Goal: Task Accomplishment & Management: Manage account settings

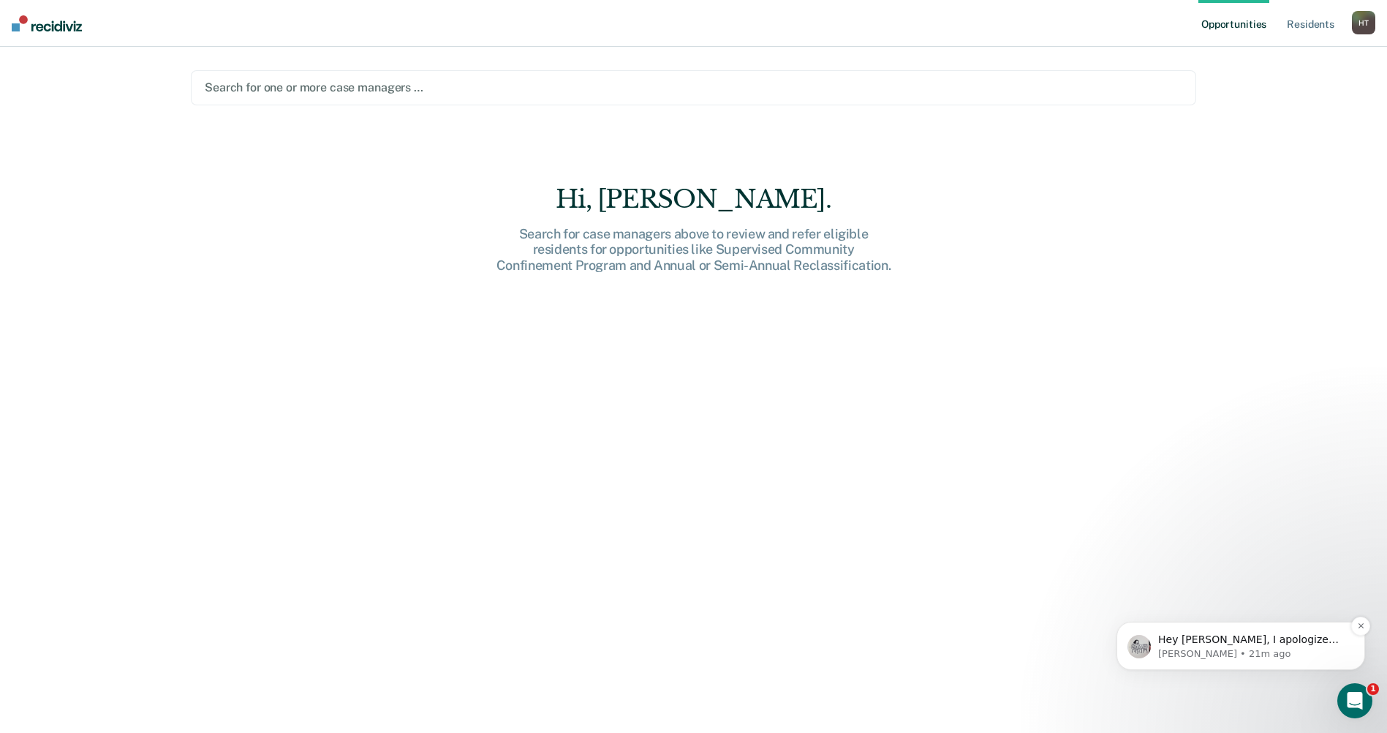
click at [1272, 638] on p "Hey [PERSON_NAME], I apologize but I'm getting confused. Basically the tool tak…" at bounding box center [1252, 640] width 189 height 15
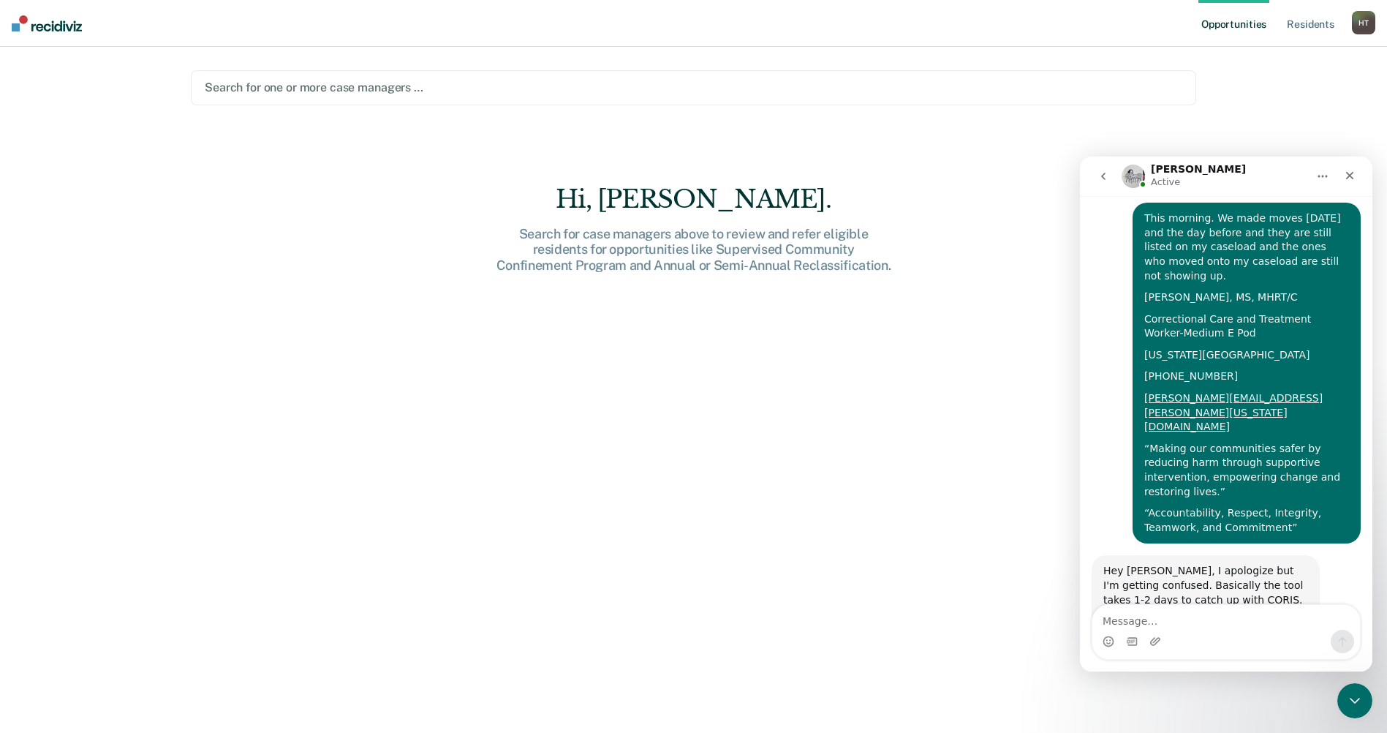
scroll to position [337, 0]
click at [1350, 178] on icon "Close" at bounding box center [1350, 176] width 12 height 12
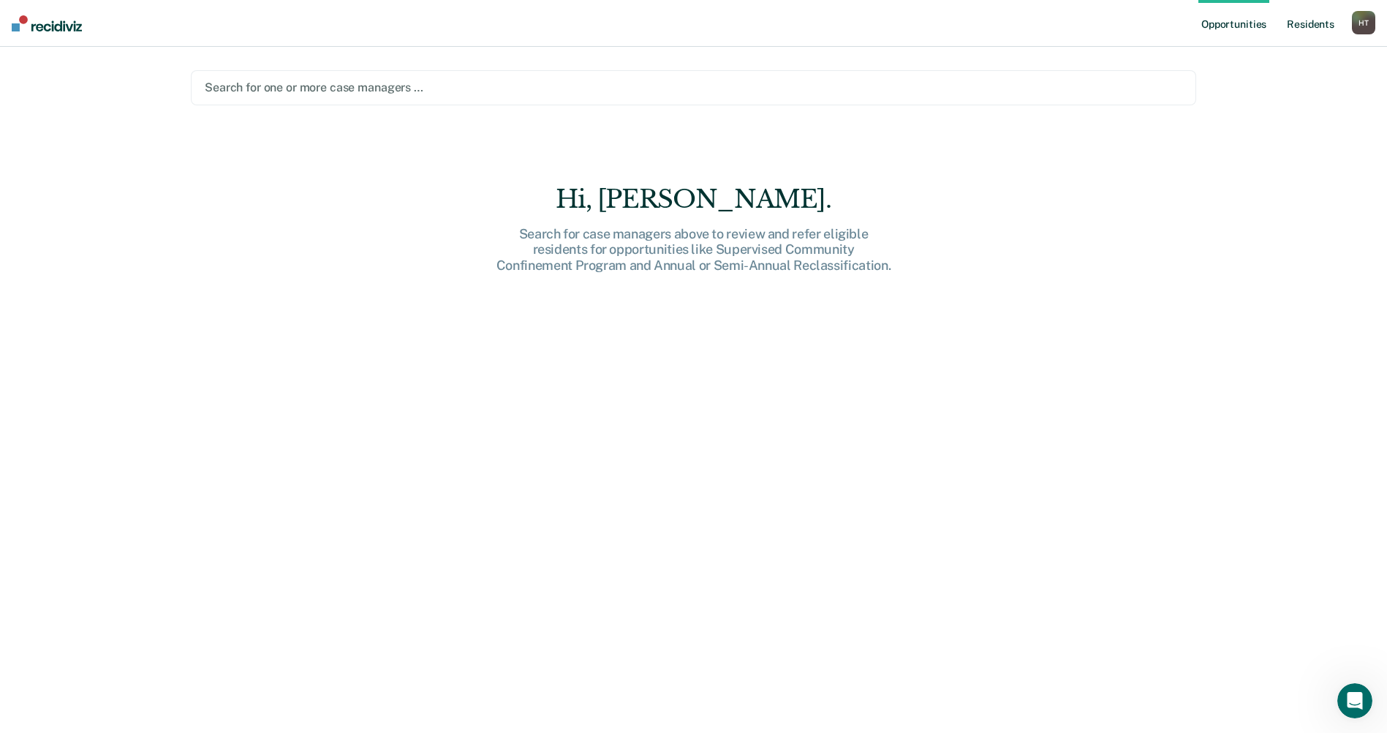
click at [1318, 27] on link "Resident s" at bounding box center [1310, 23] width 53 height 47
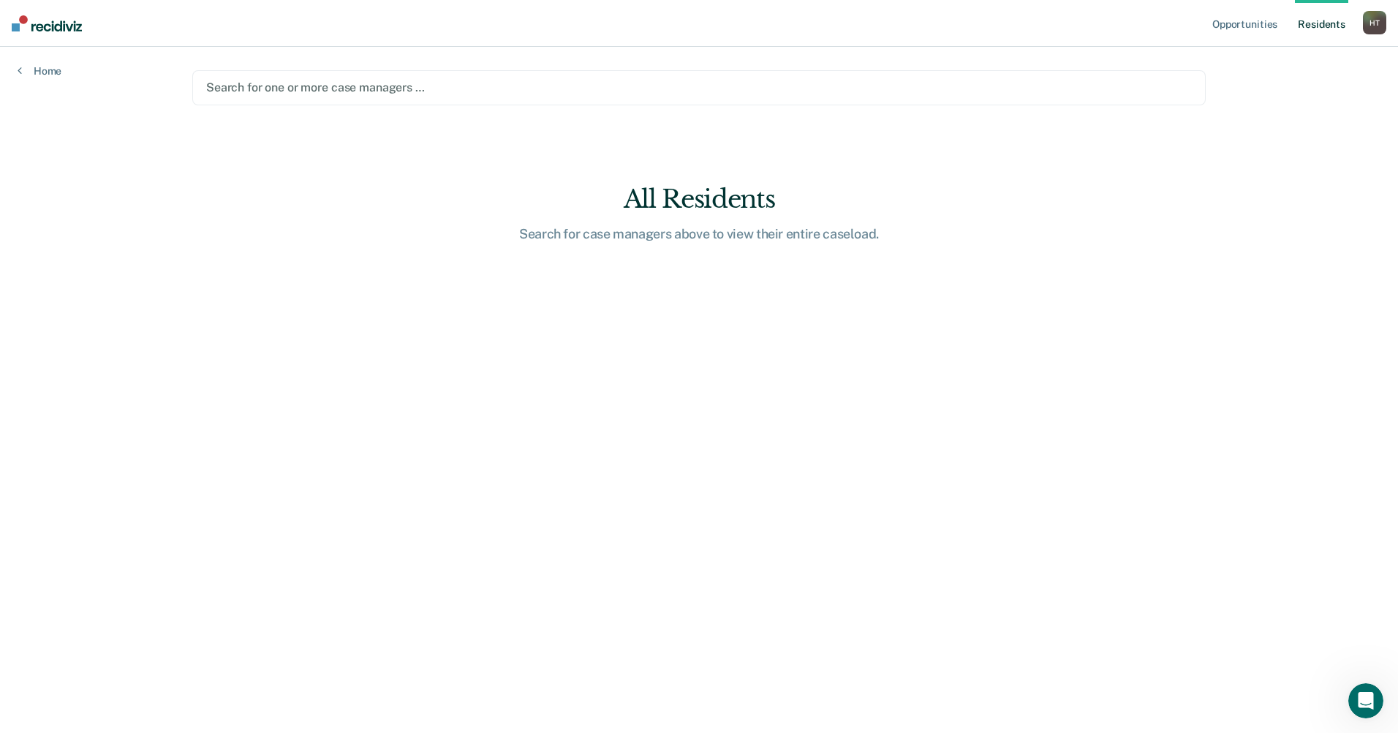
click at [277, 81] on div at bounding box center [699, 87] width 986 height 17
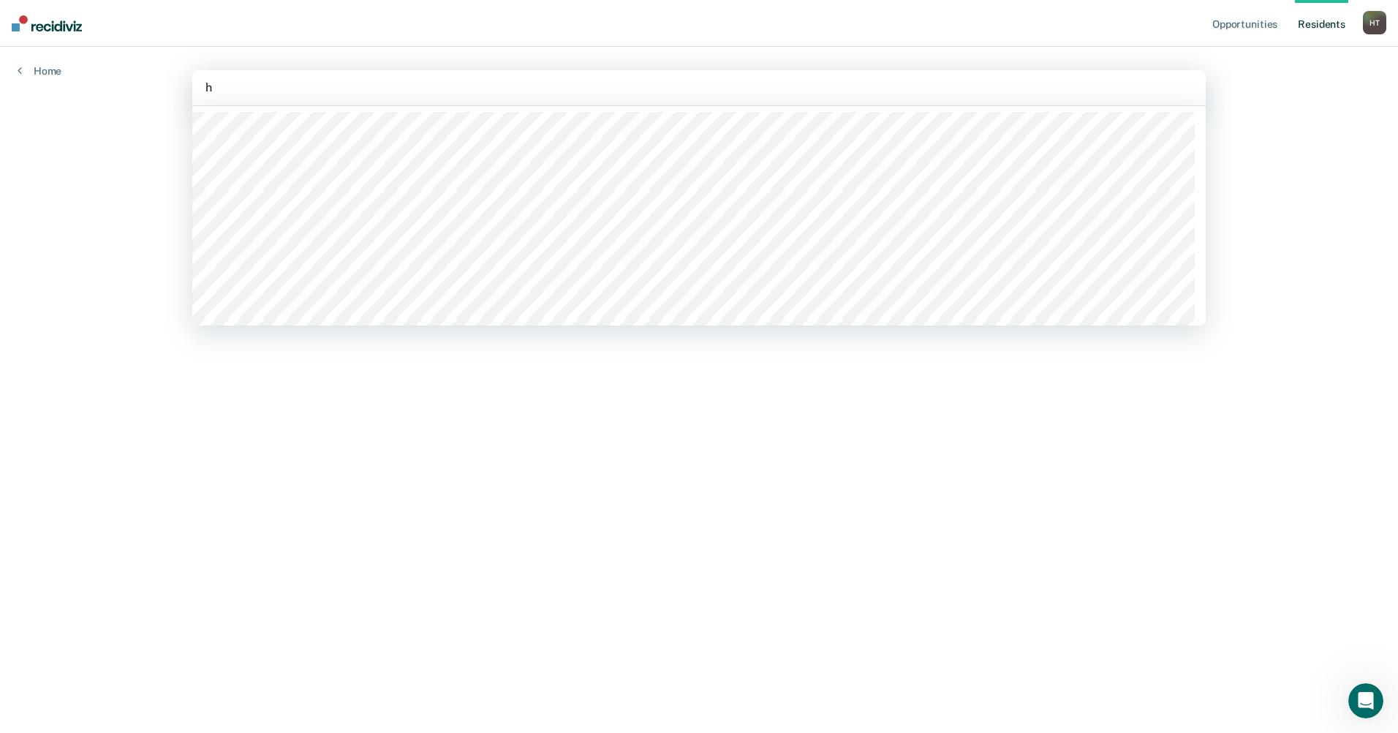
type input "ho"
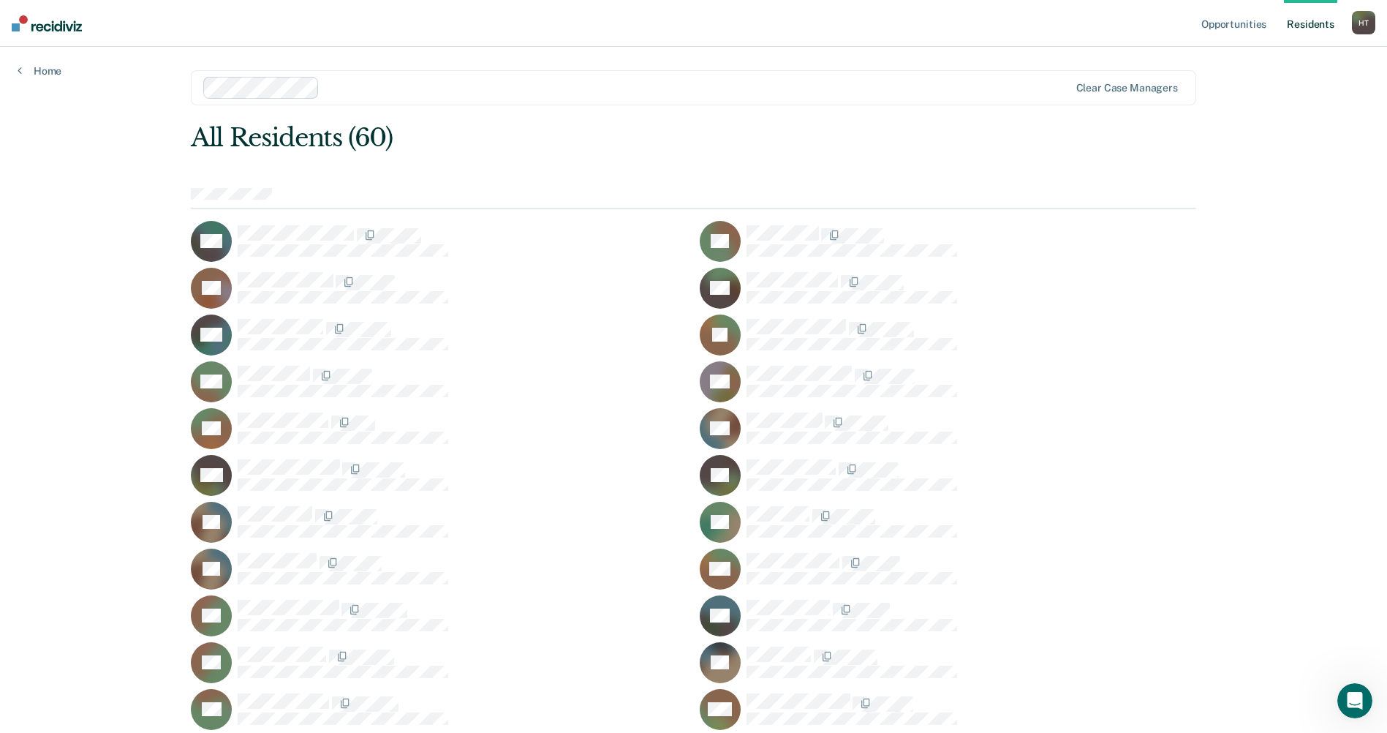
scroll to position [619, 0]
click at [1359, 24] on div "H T" at bounding box center [1363, 22] width 23 height 23
click at [1271, 94] on link "Log Out" at bounding box center [1305, 96] width 118 height 12
